Goal: Task Accomplishment & Management: Manage account settings

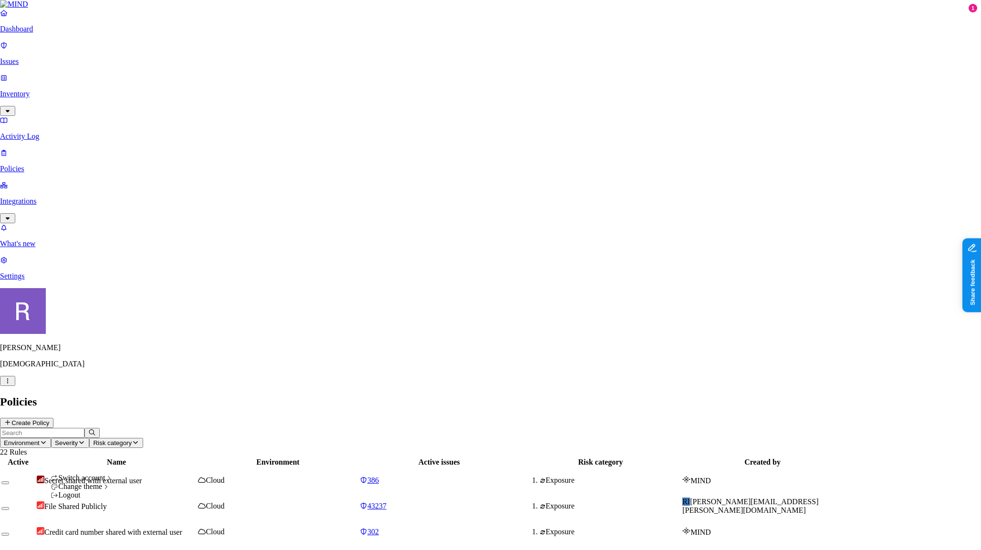
click at [95, 540] on html "Dashboard Issues Inventory Activity Log Policies Integrations What's new 1 Sett…" at bounding box center [490, 521] width 981 height 1043
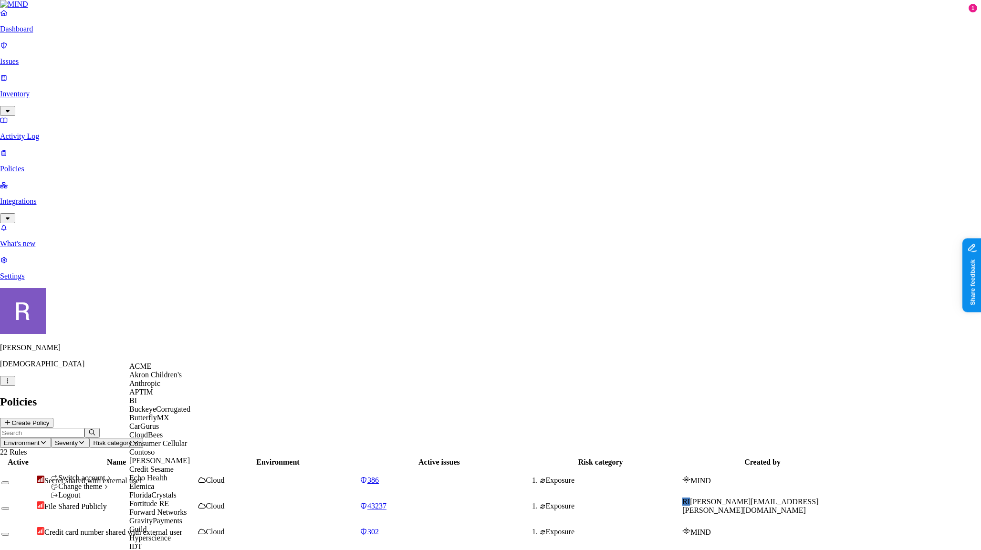
click at [168, 379] on span "Akron Children's" at bounding box center [155, 375] width 53 height 8
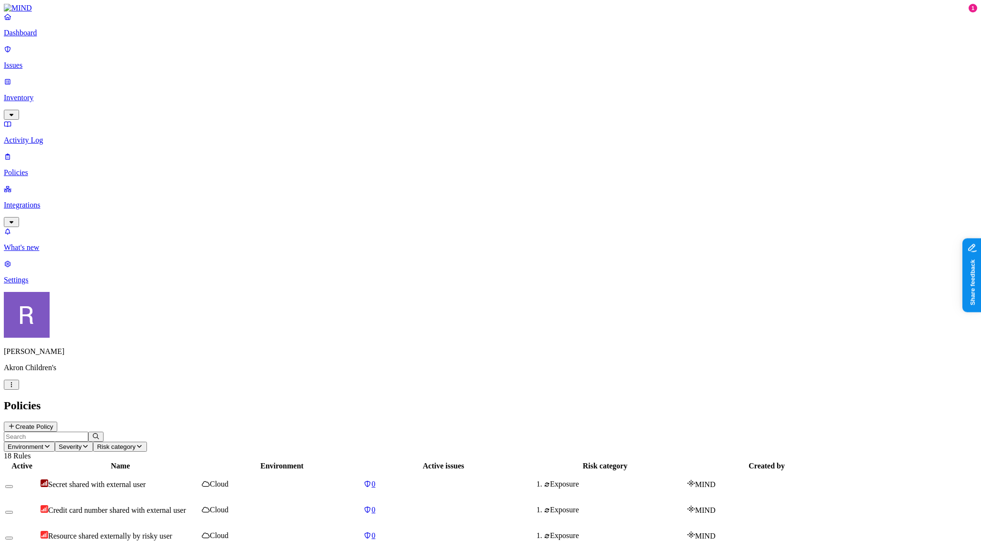
click at [45, 285] on p "Settings" at bounding box center [491, 280] width 974 height 9
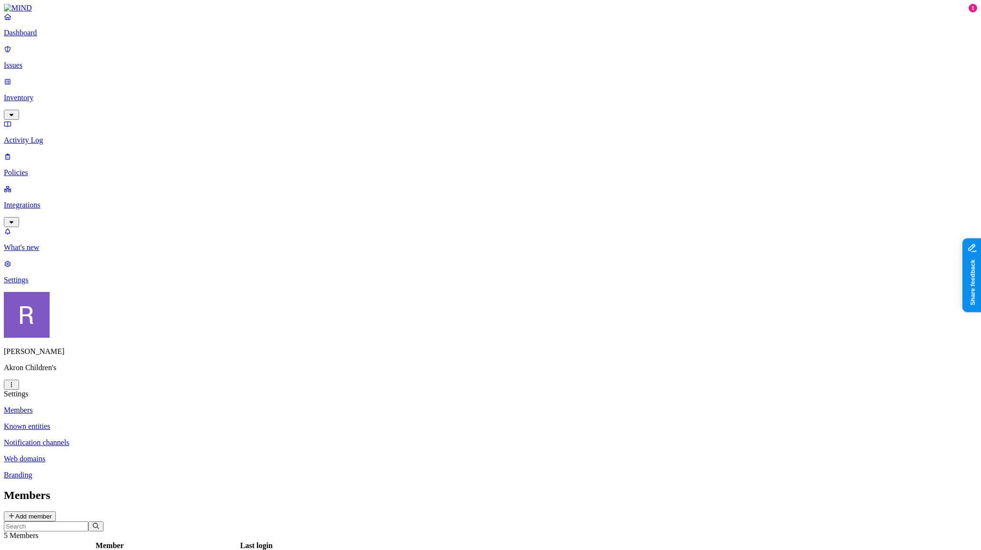
click at [88, 522] on input "text" at bounding box center [46, 527] width 84 height 10
paste input "[EMAIL_ADDRESS][DOMAIN_NAME]"
type input "[EMAIL_ADDRESS][DOMAIN_NAME]"
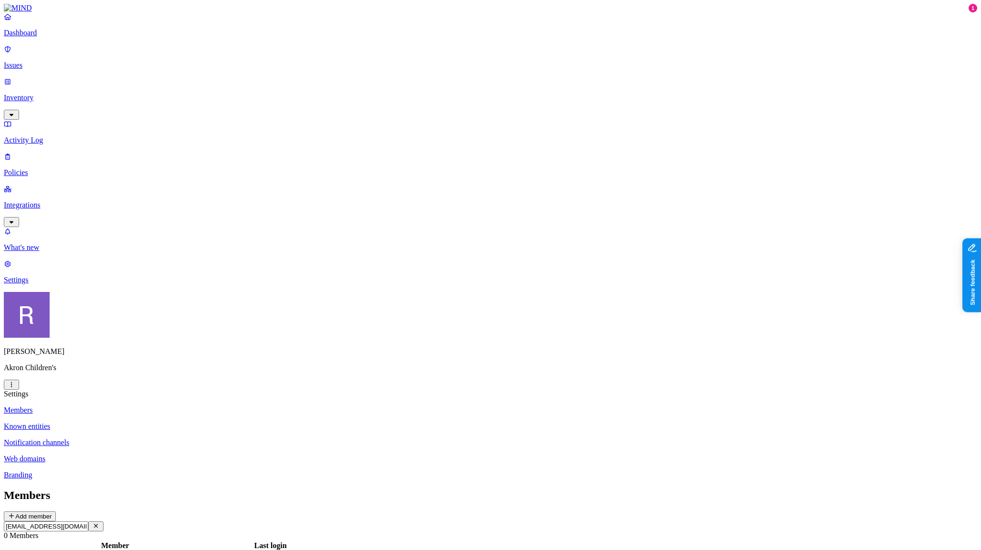
click at [56, 512] on button "Add member" at bounding box center [30, 517] width 52 height 10
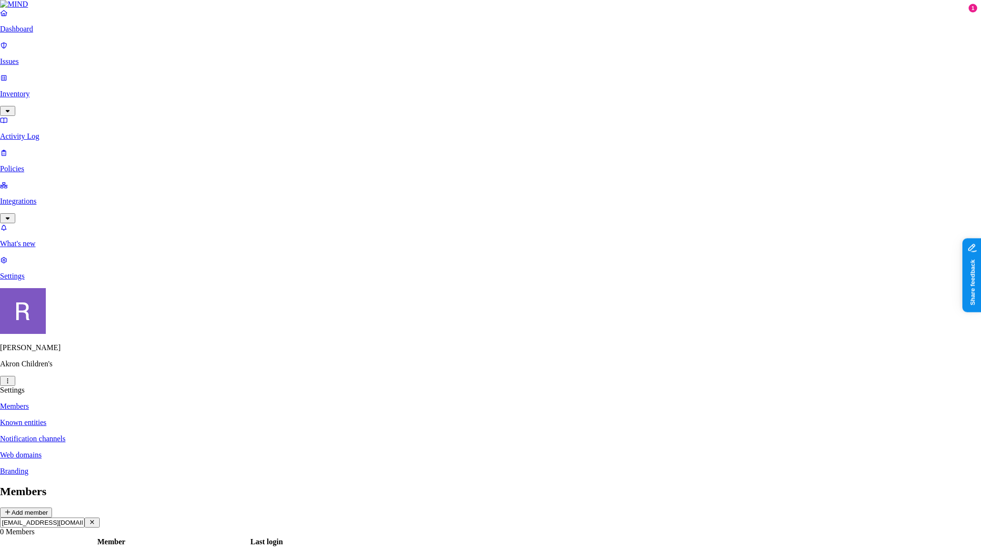
paste input "[EMAIL_ADDRESS][DOMAIN_NAME]"
type input "[EMAIL_ADDRESS][DOMAIN_NAME]"
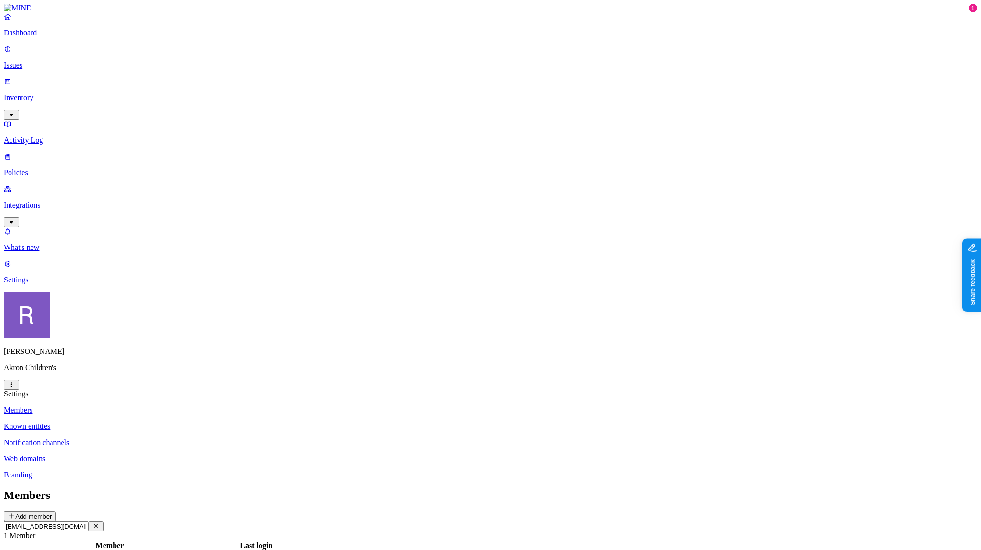
click at [88, 522] on input "[EMAIL_ADDRESS][DOMAIN_NAME]" at bounding box center [46, 527] width 84 height 10
type input "l"
click at [56, 512] on button "Add member" at bounding box center [30, 517] width 52 height 10
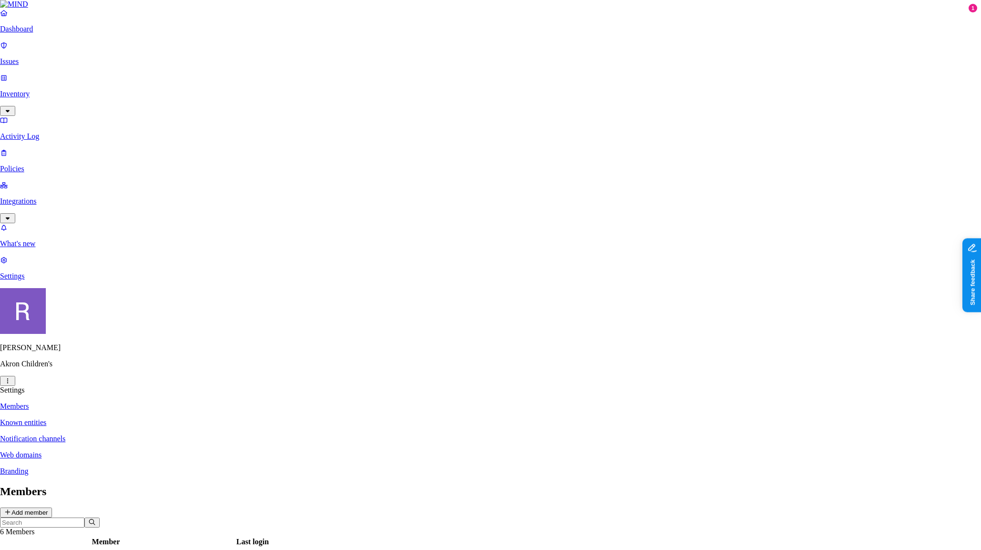
drag, startPoint x: 507, startPoint y: 140, endPoint x: 513, endPoint y: 139, distance: 6.3
type input "l"
type input "[EMAIL_ADDRESS][PERSON_NAME][DOMAIN_NAME]"
drag, startPoint x: 477, startPoint y: 142, endPoint x: 356, endPoint y: 137, distance: 121.9
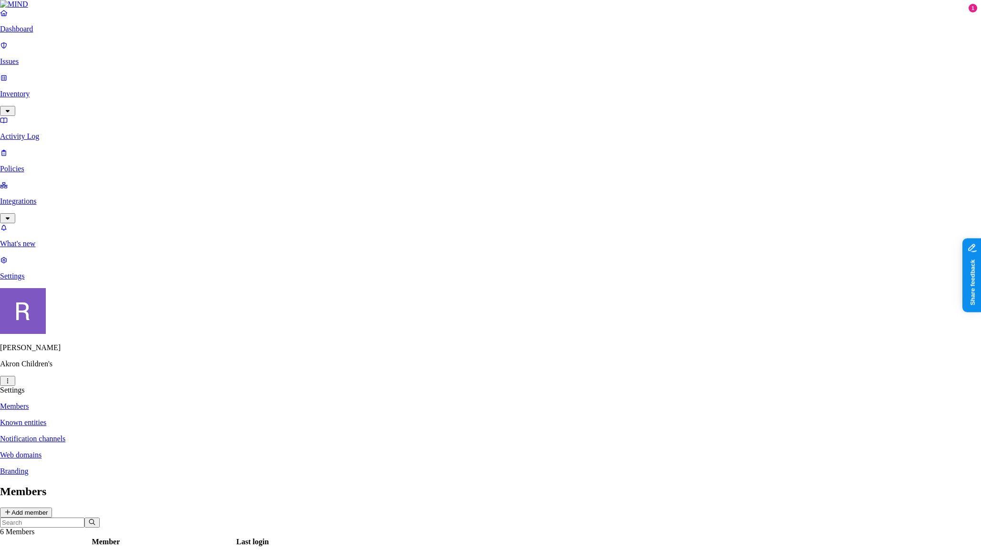
click at [354, 137] on body "Dashboard Issues Inventory Activity Log Policies Integrations What's new 1 Sett…" at bounding box center [490, 421] width 981 height 843
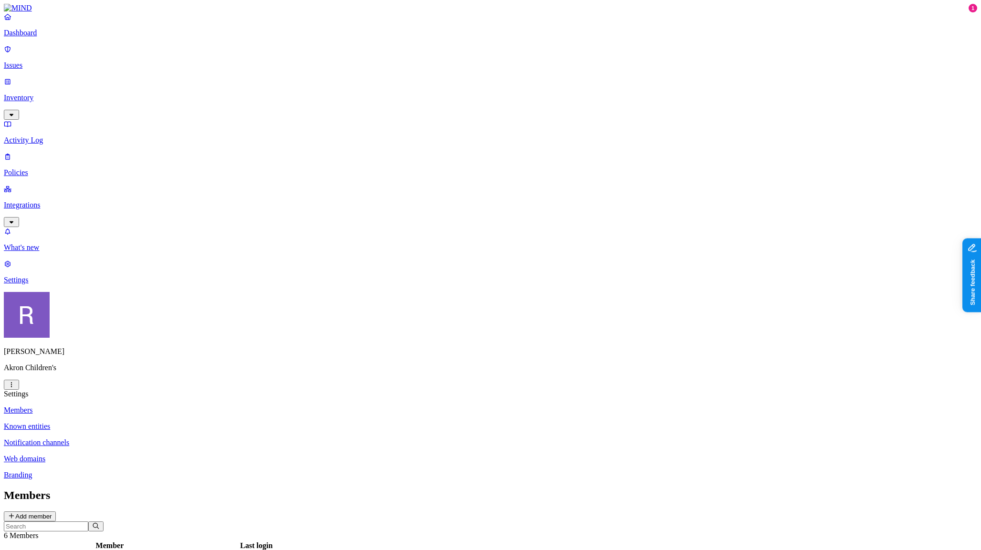
click at [22, 37] on p "Dashboard" at bounding box center [491, 33] width 974 height 9
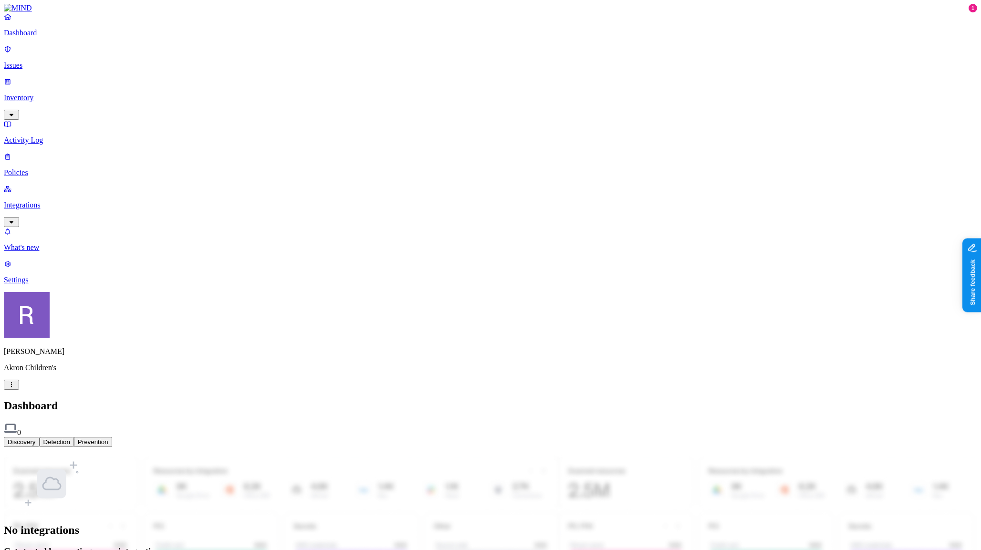
click at [92, 532] on html "Dashboard Issues Inventory Activity Log Policies Integrations What's new 1 Sett…" at bounding box center [490, 291] width 981 height 583
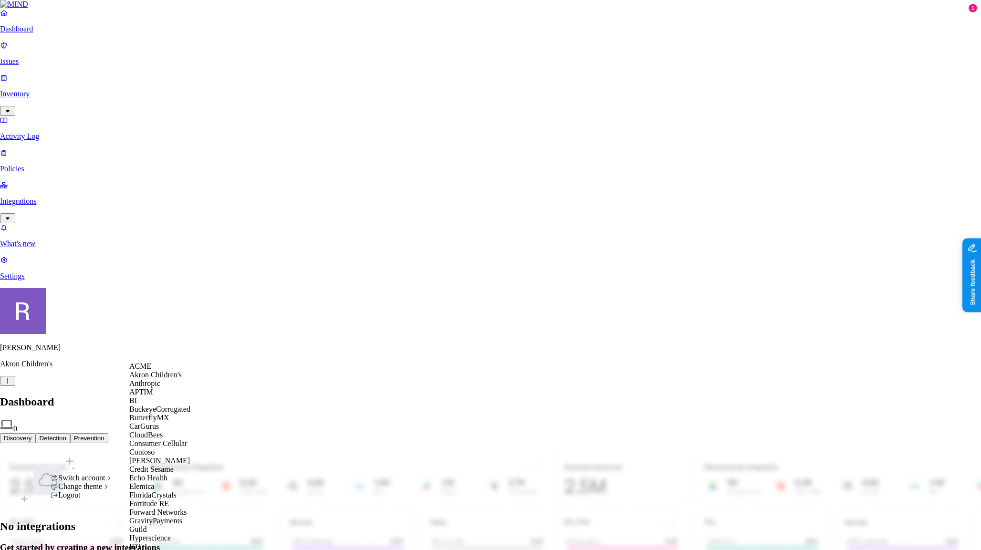
scroll to position [221, 0]
click at [153, 517] on span "GravityPayments" at bounding box center [155, 521] width 53 height 8
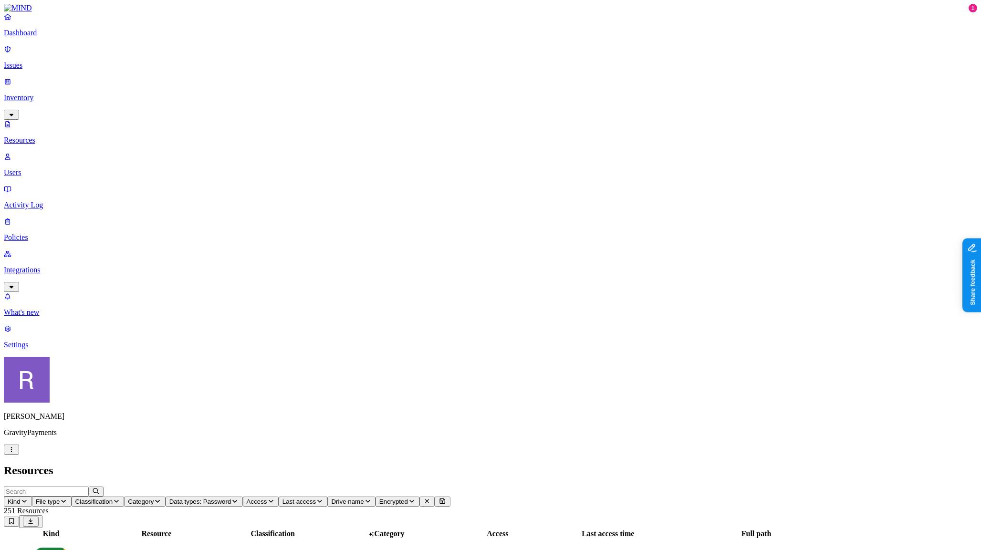
drag, startPoint x: 956, startPoint y: 320, endPoint x: 926, endPoint y: 324, distance: 30.3
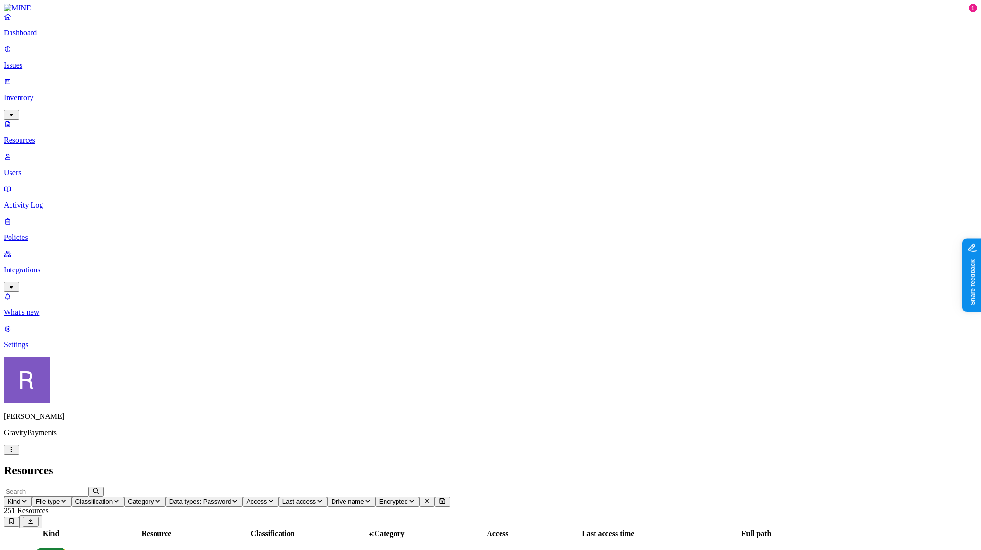
scroll to position [115, 0]
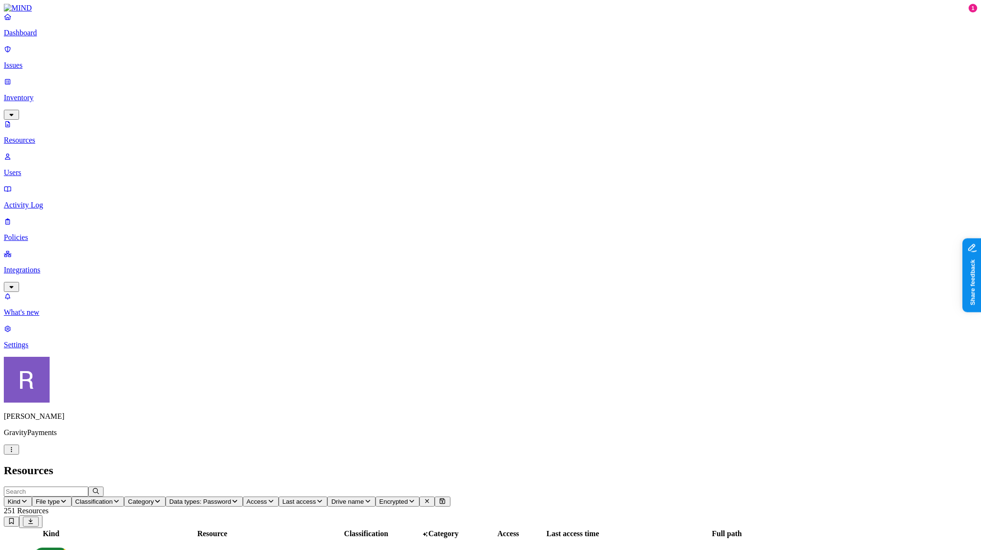
drag, startPoint x: 952, startPoint y: 343, endPoint x: 940, endPoint y: 346, distance: 11.8
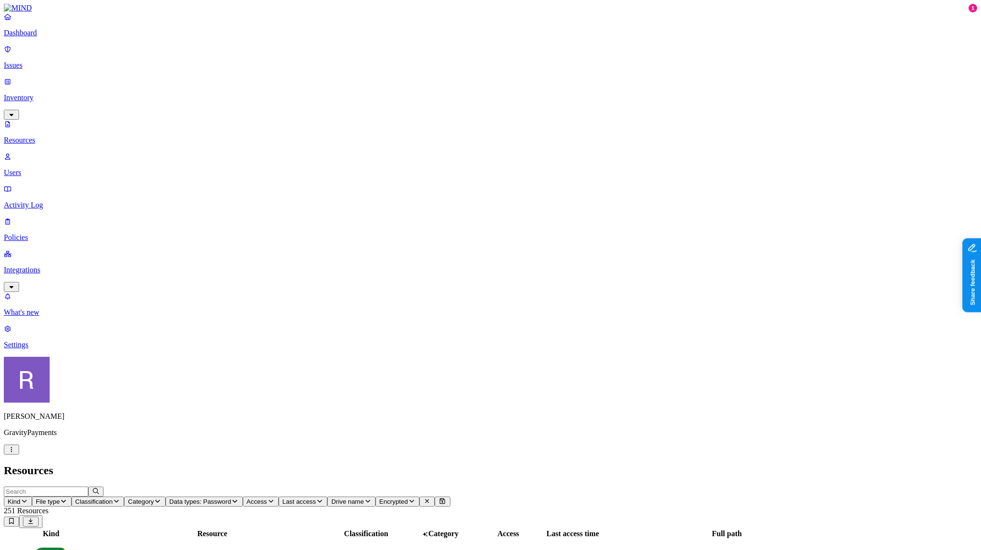
click at [232, 498] on span "Data types: Password" at bounding box center [200, 501] width 62 height 7
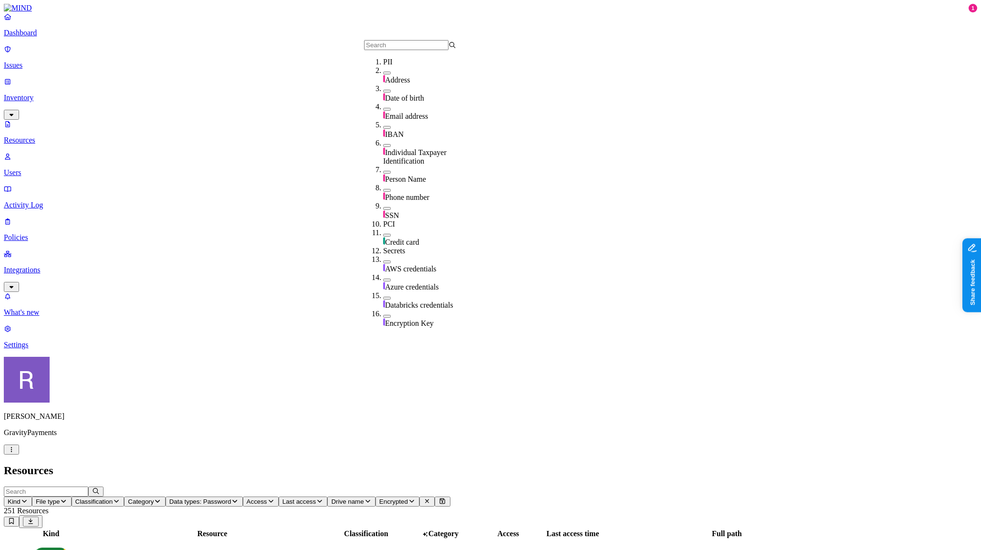
click at [364, 464] on h2 "Resources" at bounding box center [491, 470] width 974 height 13
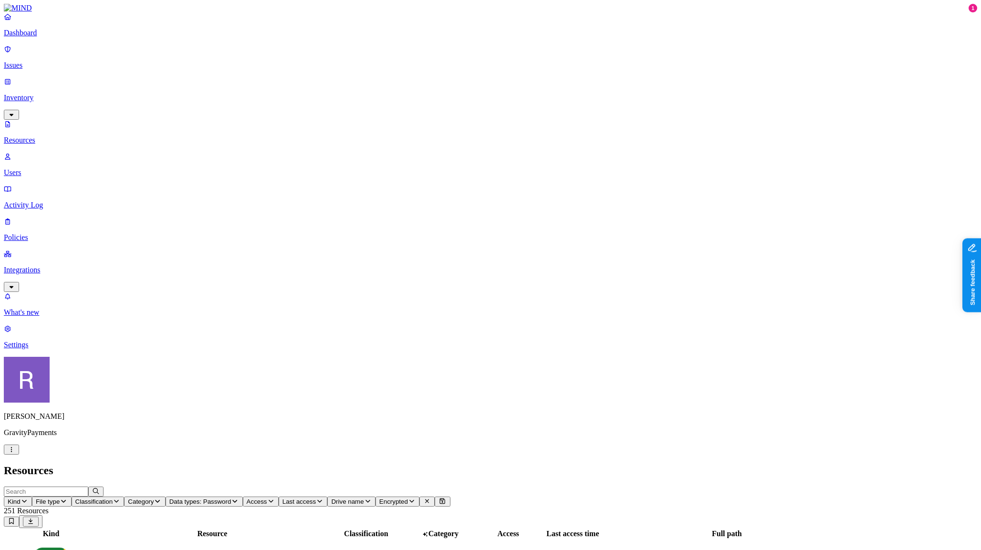
click at [41, 37] on p "Dashboard" at bounding box center [491, 33] width 974 height 9
